Goal: Task Accomplishment & Management: Manage account settings

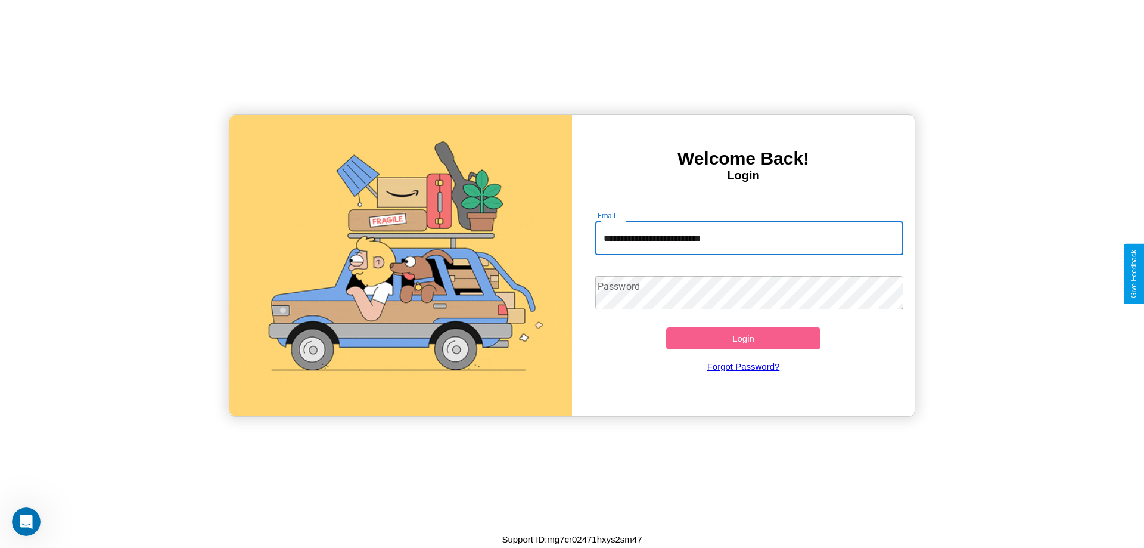
type input "**********"
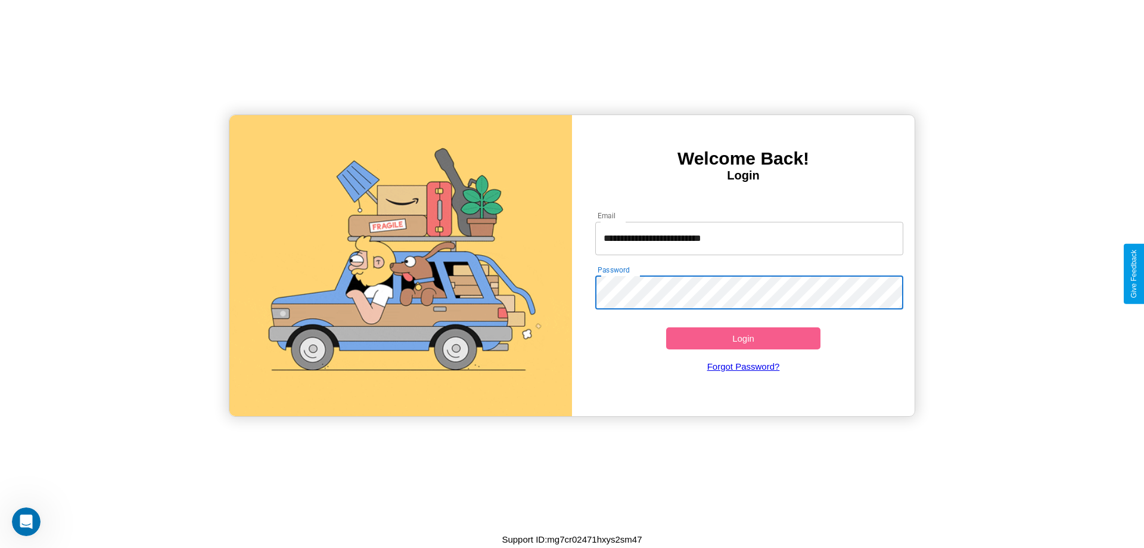
click at [743, 338] on button "Login" at bounding box center [743, 338] width 154 height 22
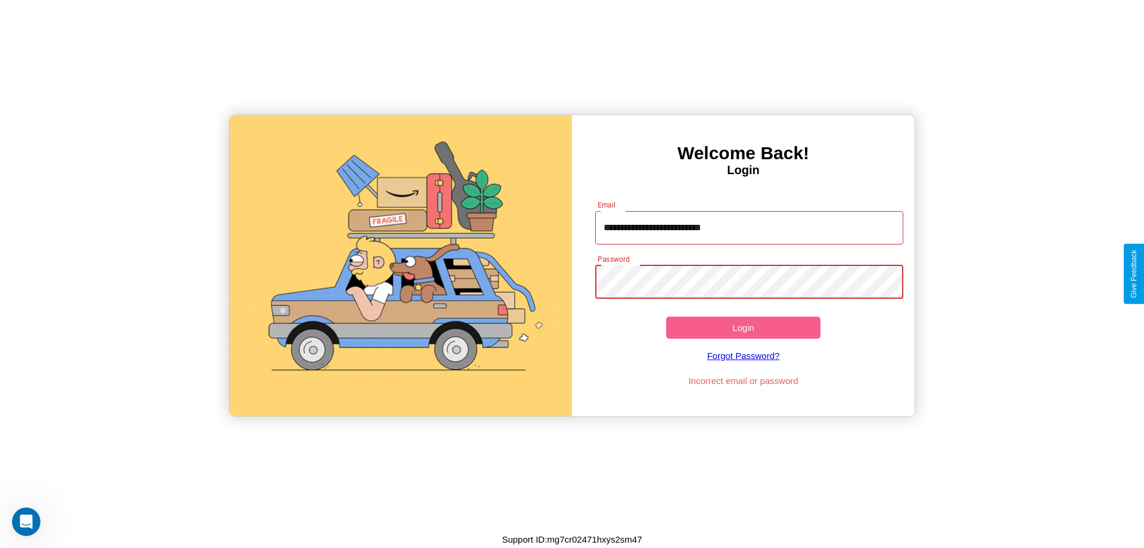
click at [743, 327] on button "Login" at bounding box center [743, 327] width 154 height 22
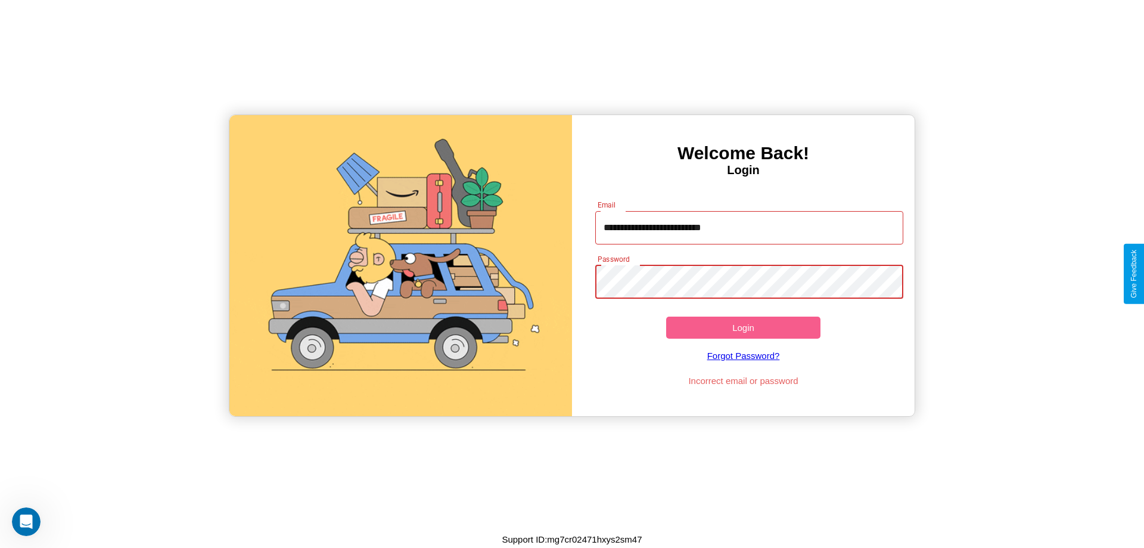
click at [743, 327] on button "Login" at bounding box center [743, 327] width 154 height 22
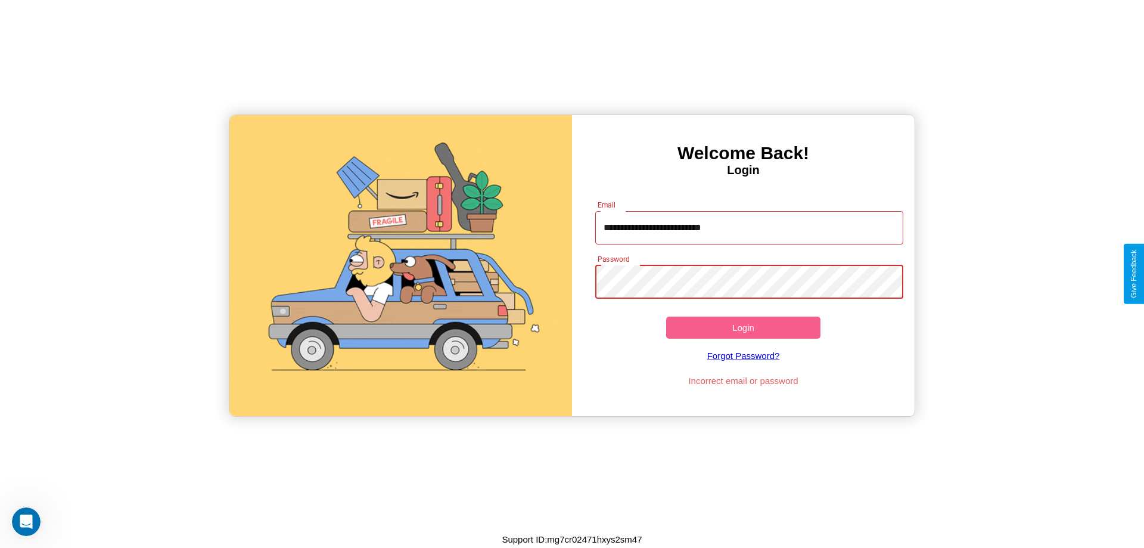
click at [743, 327] on button "Login" at bounding box center [743, 327] width 154 height 22
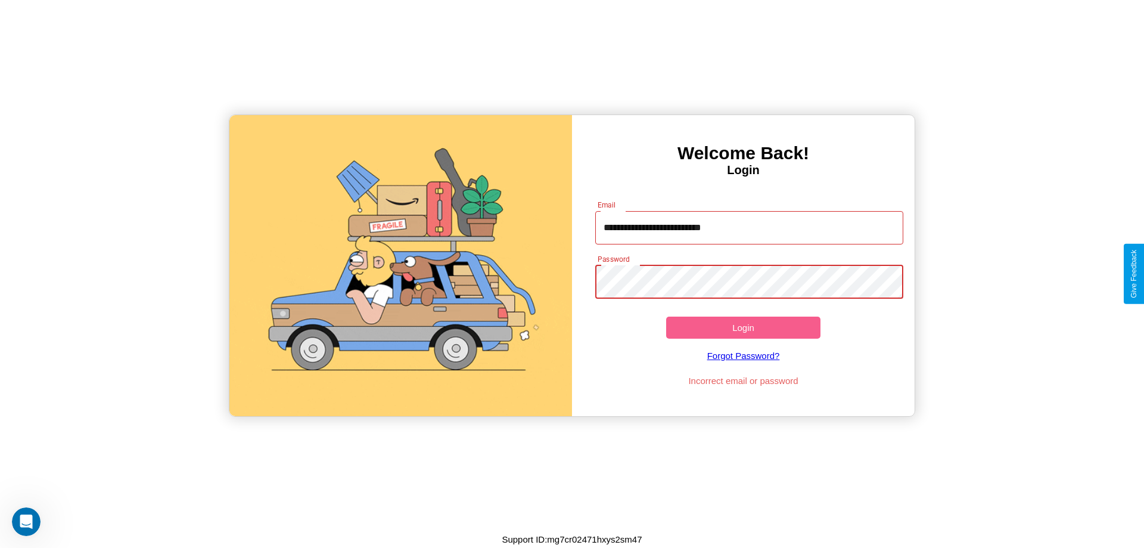
click at [743, 327] on button "Login" at bounding box center [743, 327] width 154 height 22
